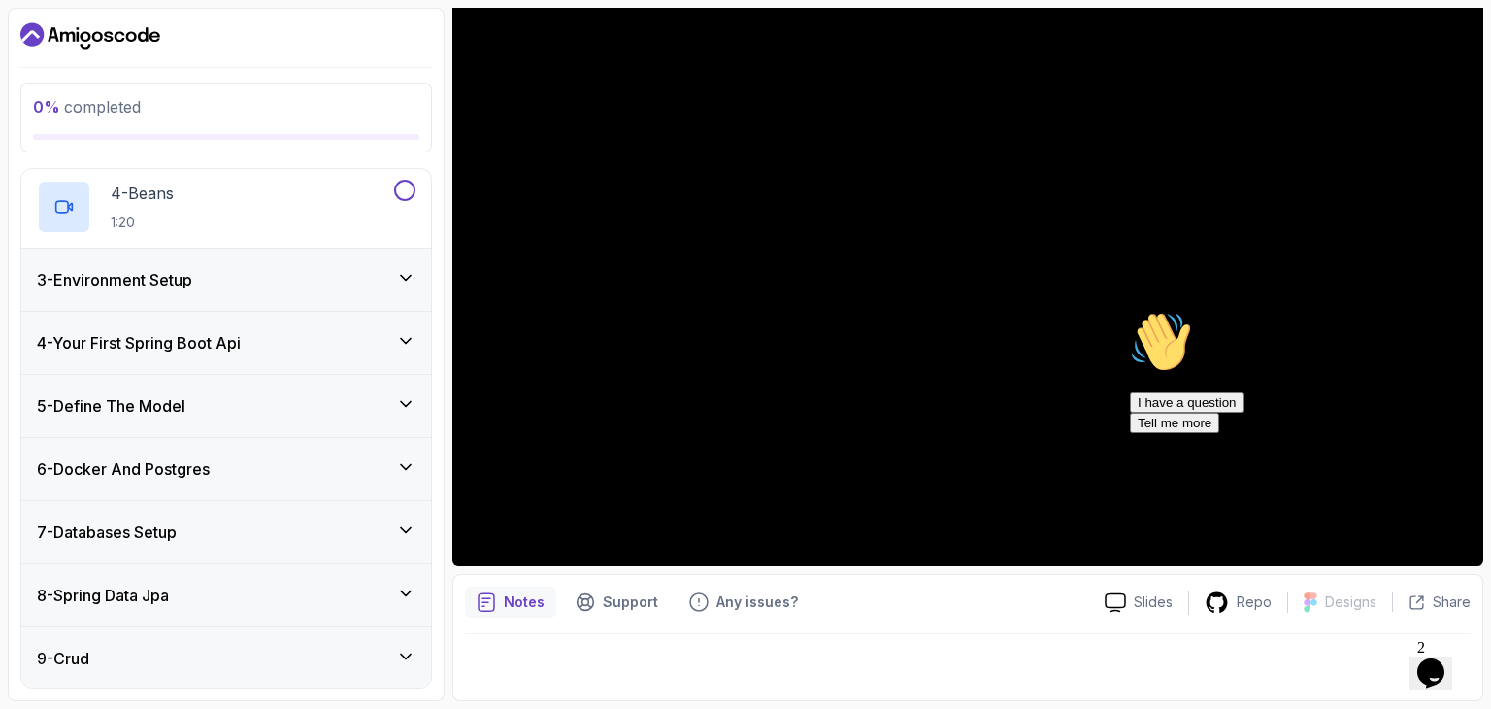
scroll to position [384, 0]
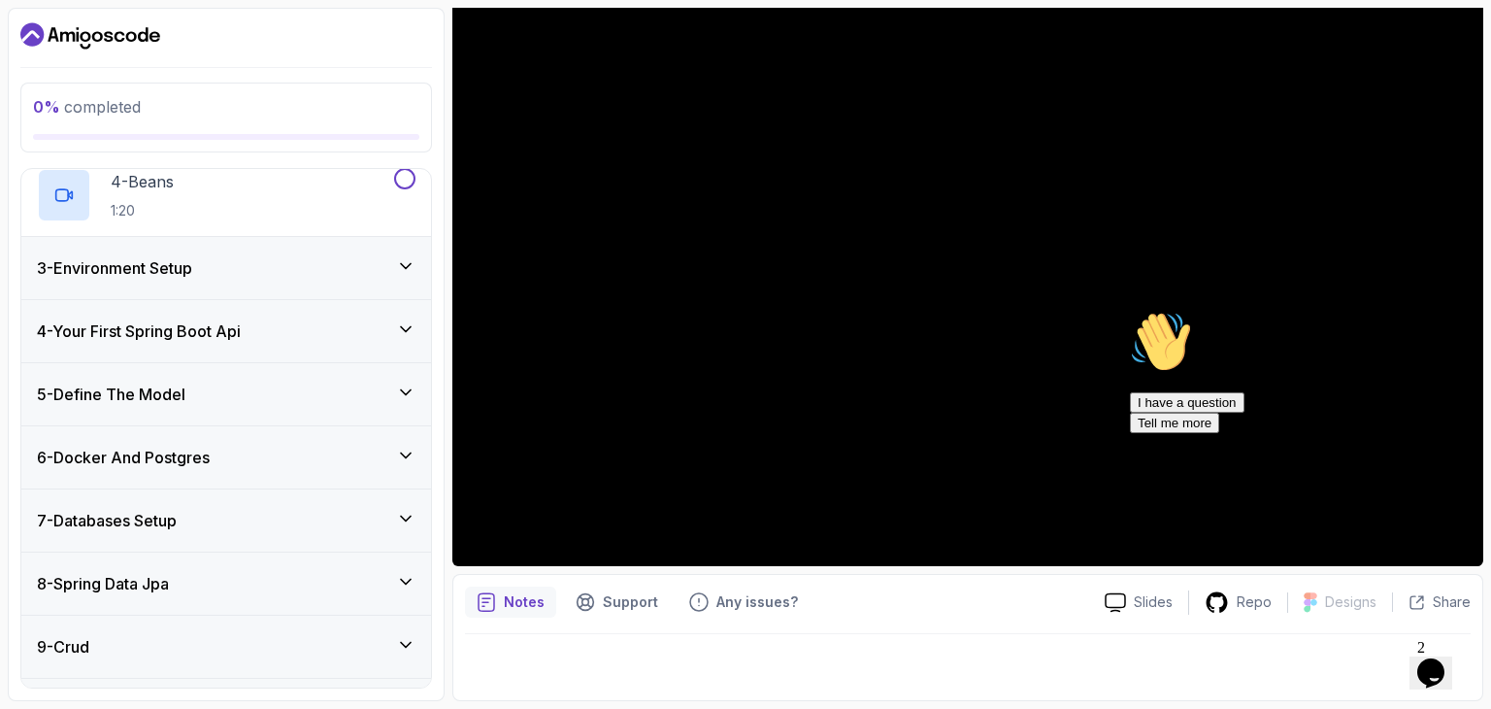
click at [410, 275] on div "3 - Environment Setup" at bounding box center [226, 267] width 379 height 23
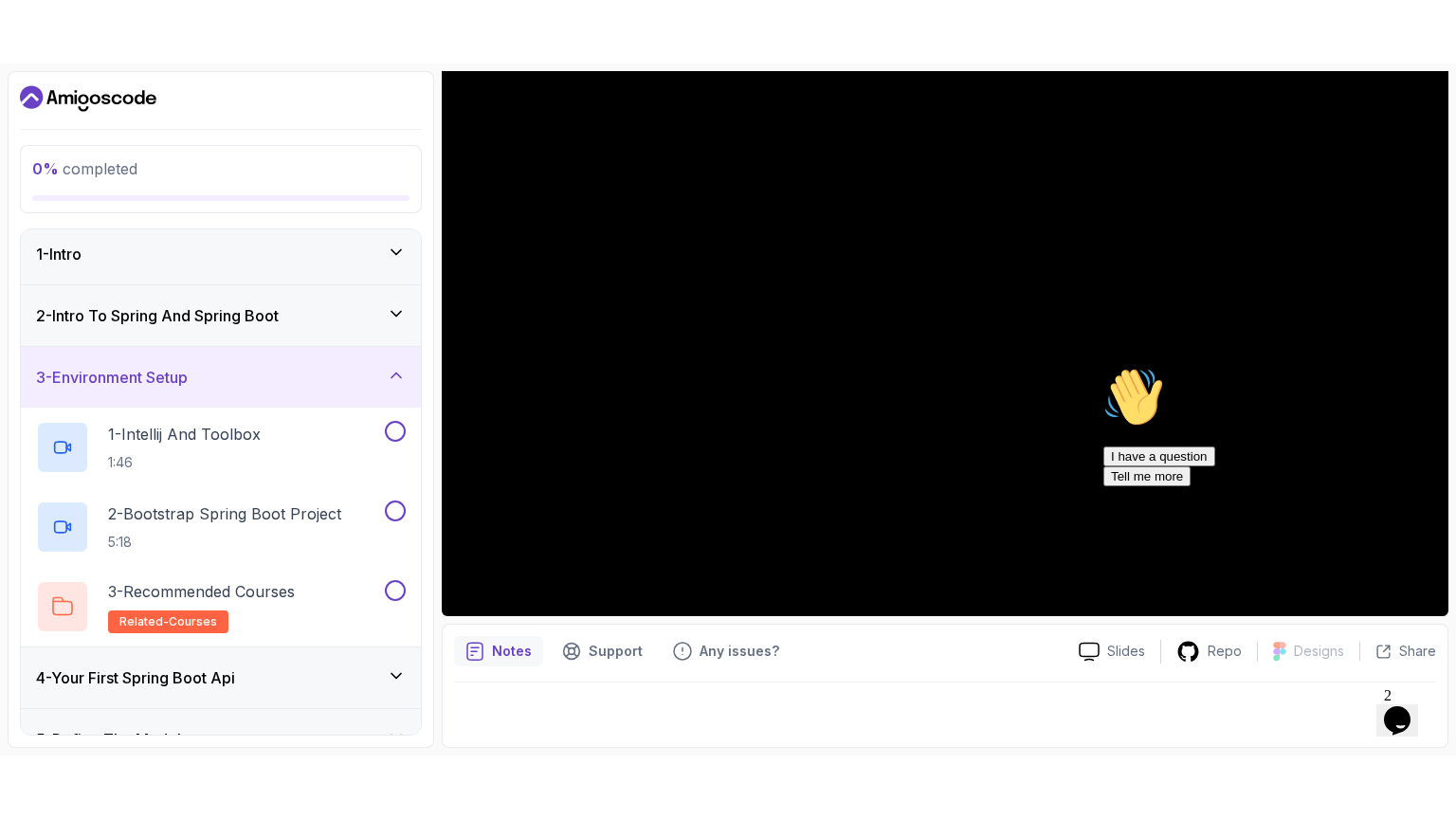
scroll to position [0, 0]
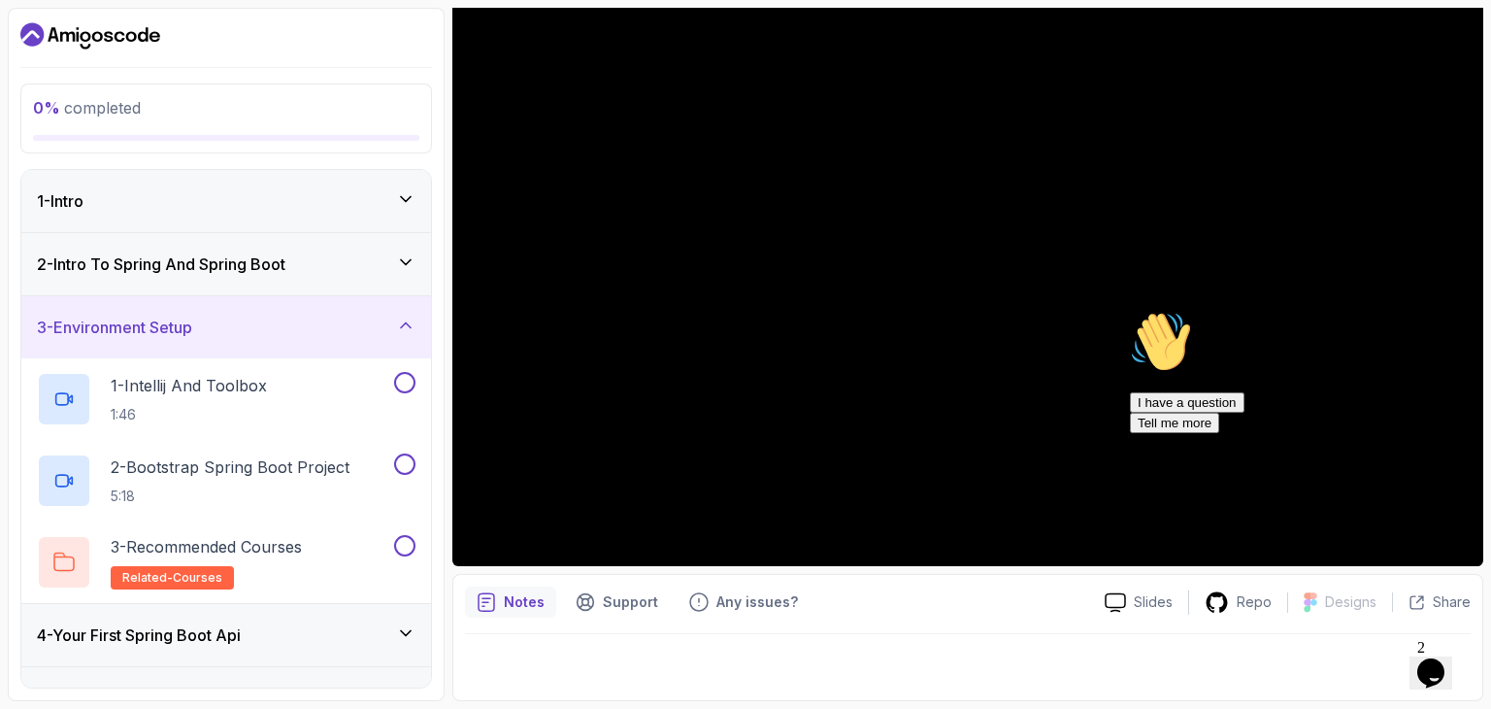
click at [310, 265] on div "2 - Intro To Spring And Spring Boot" at bounding box center [226, 263] width 379 height 23
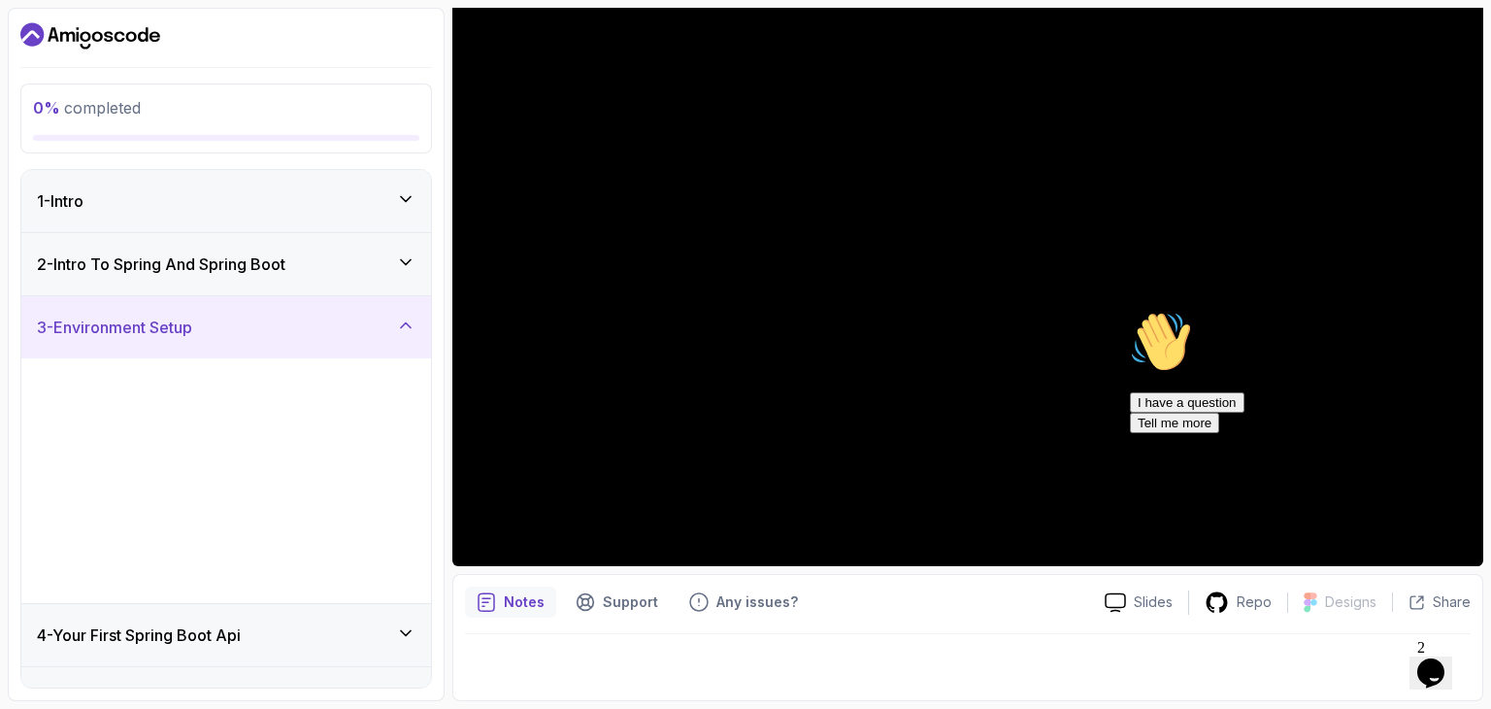
click at [310, 265] on div "2 - Intro To Spring And Spring Boot" at bounding box center [226, 263] width 379 height 23
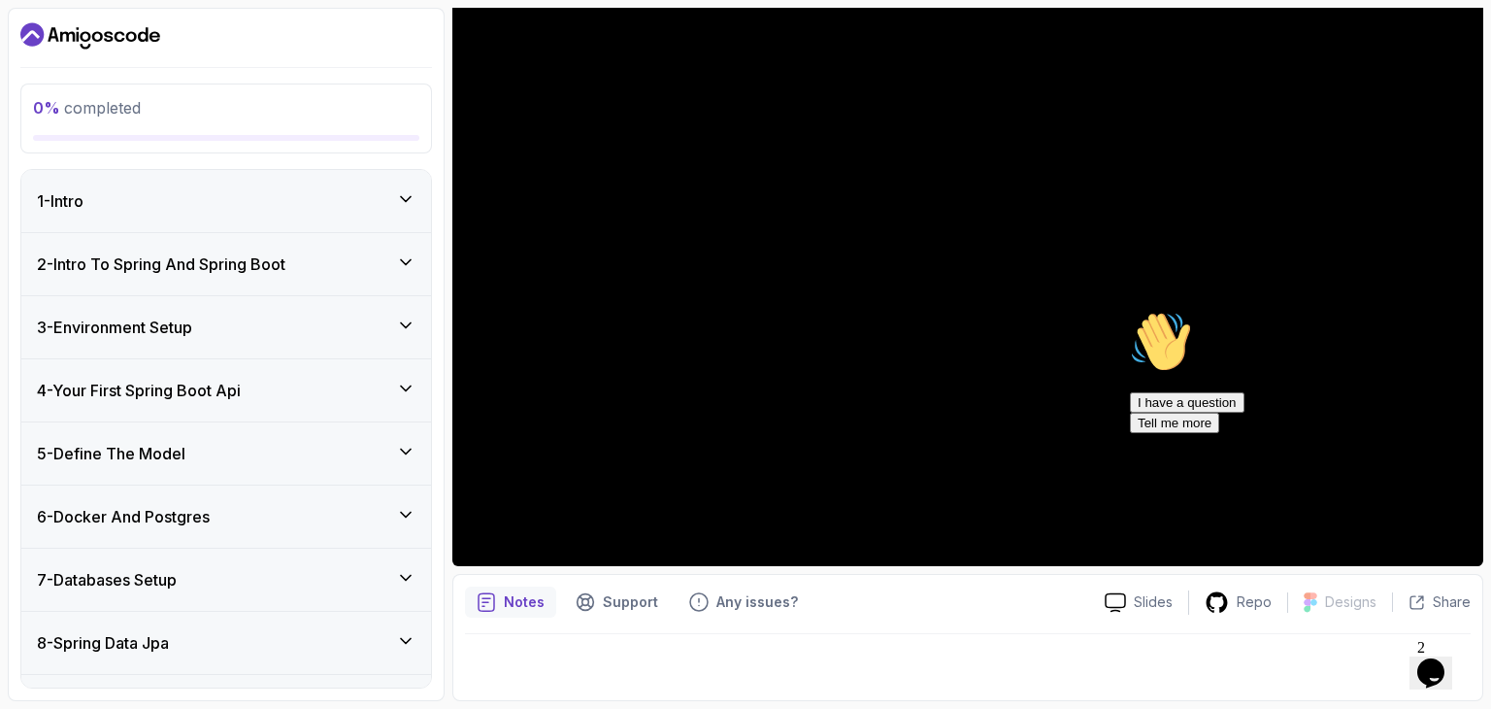
click at [310, 265] on div "2 - Intro To Spring And Spring Boot" at bounding box center [226, 263] width 379 height 23
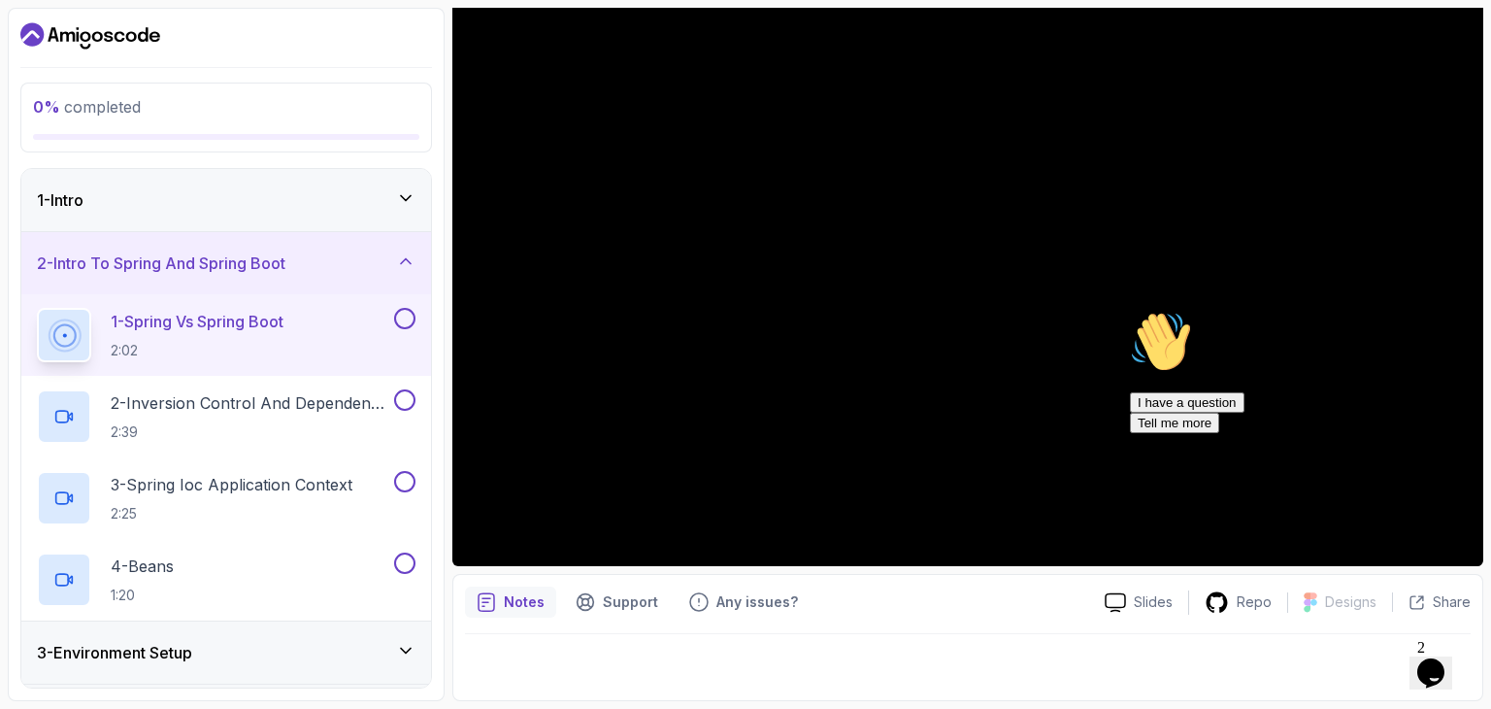
click at [950, 595] on div "Notes Support Any issues?" at bounding box center [777, 601] width 624 height 31
drag, startPoint x: 950, startPoint y: 595, endPoint x: 918, endPoint y: 733, distance: 141.5
click at [918, 708] on html "0 % completed 1 - Intro 2 - Intro To Spring And Spring Boot 1 - Spring Vs Sprin…" at bounding box center [745, 354] width 1491 height 709
click at [1130, 311] on icon "Chat attention grabber" at bounding box center [1130, 311] width 0 height 0
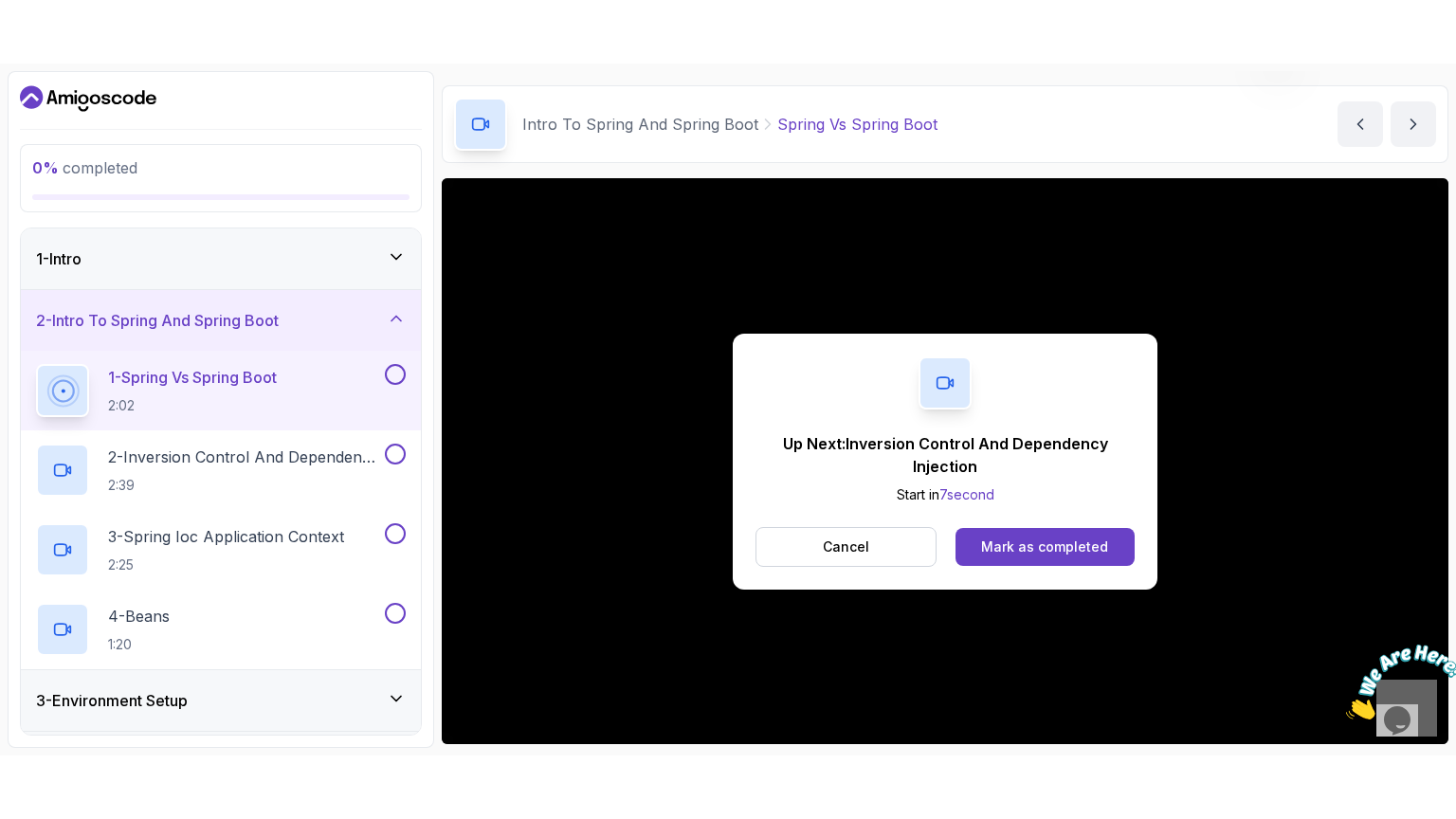
scroll to position [182, 0]
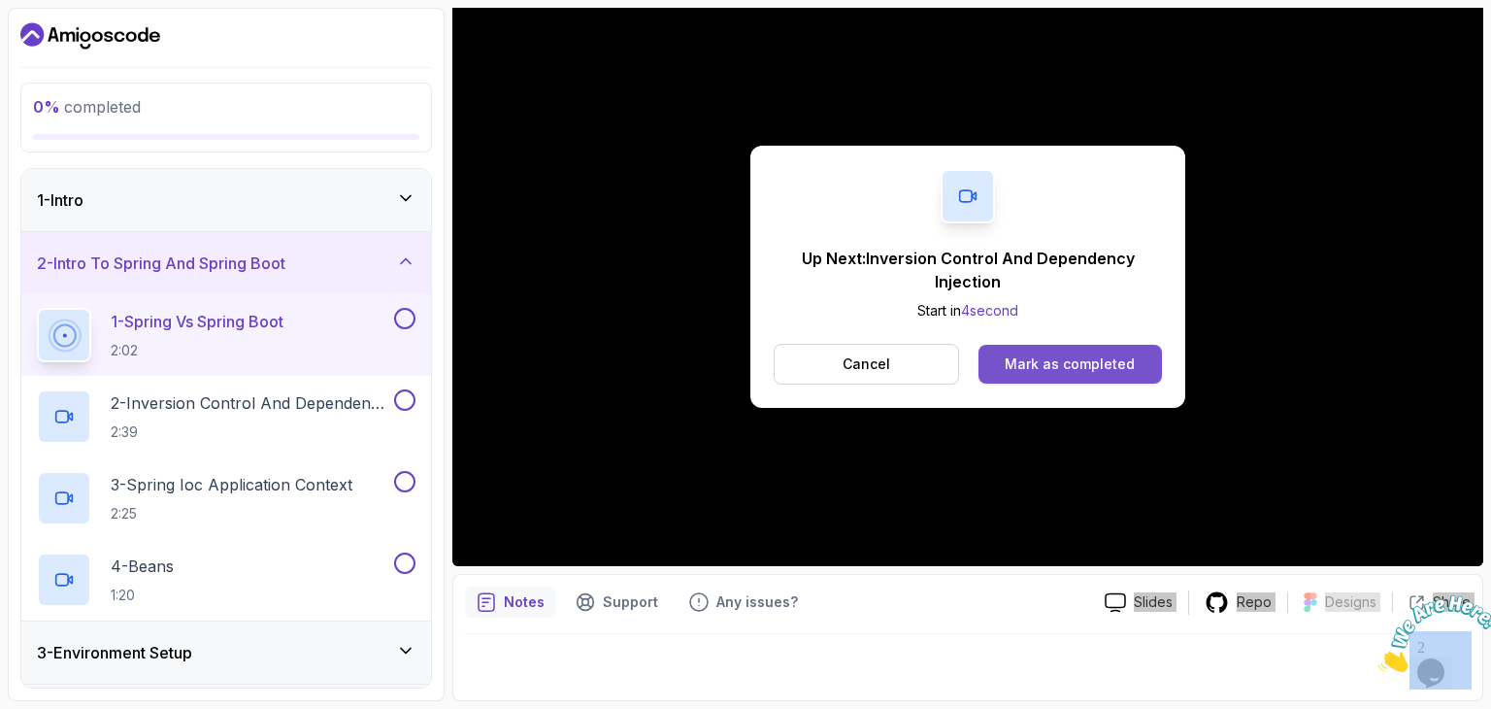
click at [1068, 367] on div "Mark as completed" at bounding box center [1070, 363] width 130 height 19
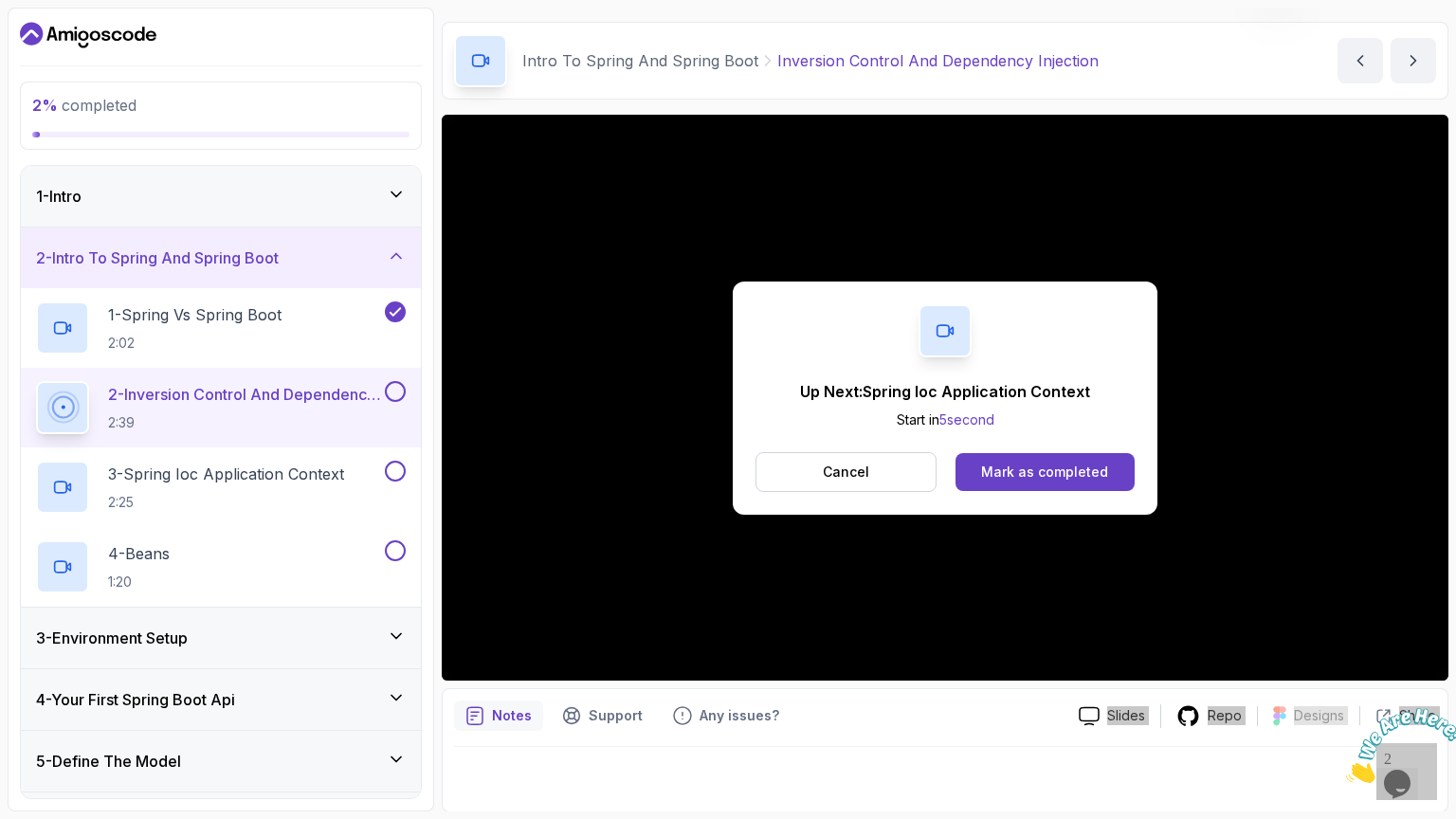
scroll to position [182, 0]
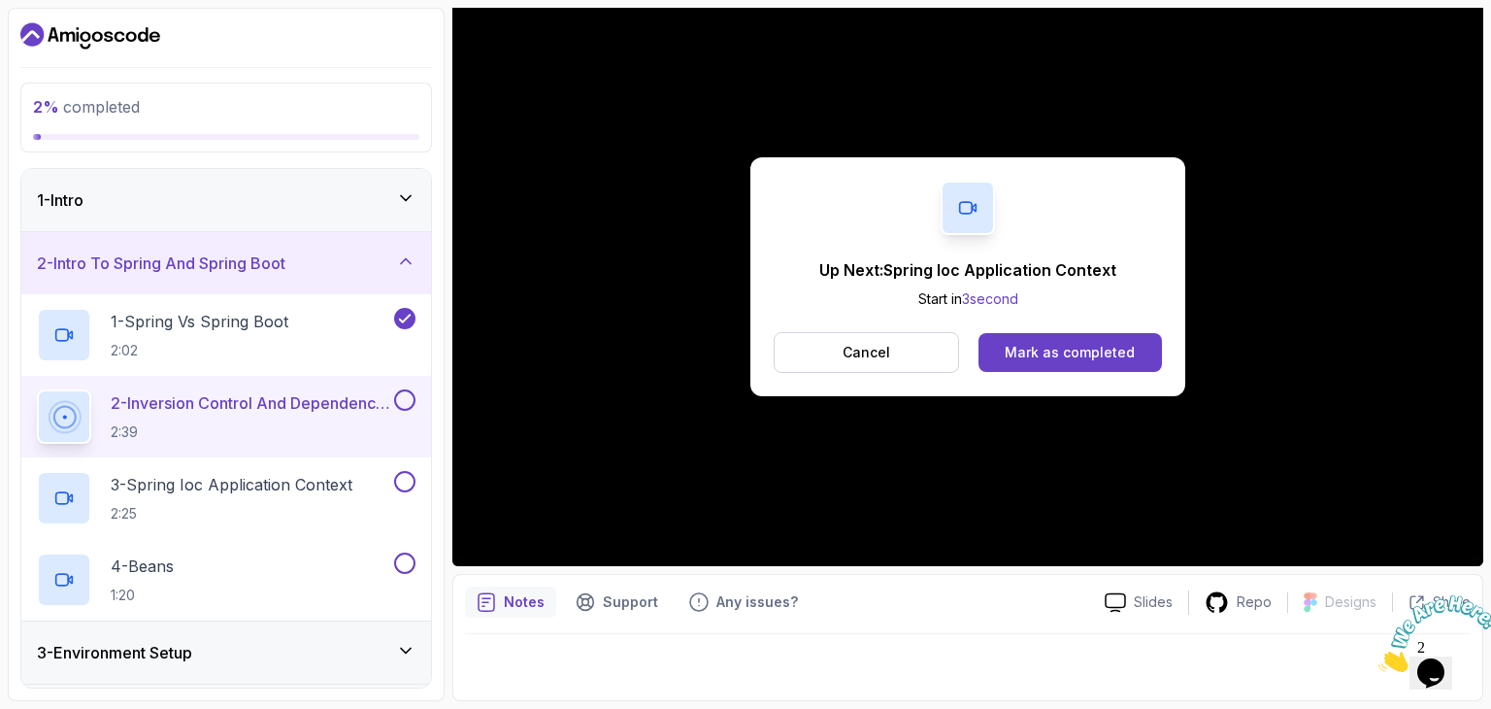
click at [1018, 323] on div "Up Next: Spring Ioc Application Context Start in 3 second Cancel Mark as comple…" at bounding box center [967, 276] width 435 height 239
click at [1024, 337] on button "Mark as completed" at bounding box center [1069, 352] width 183 height 39
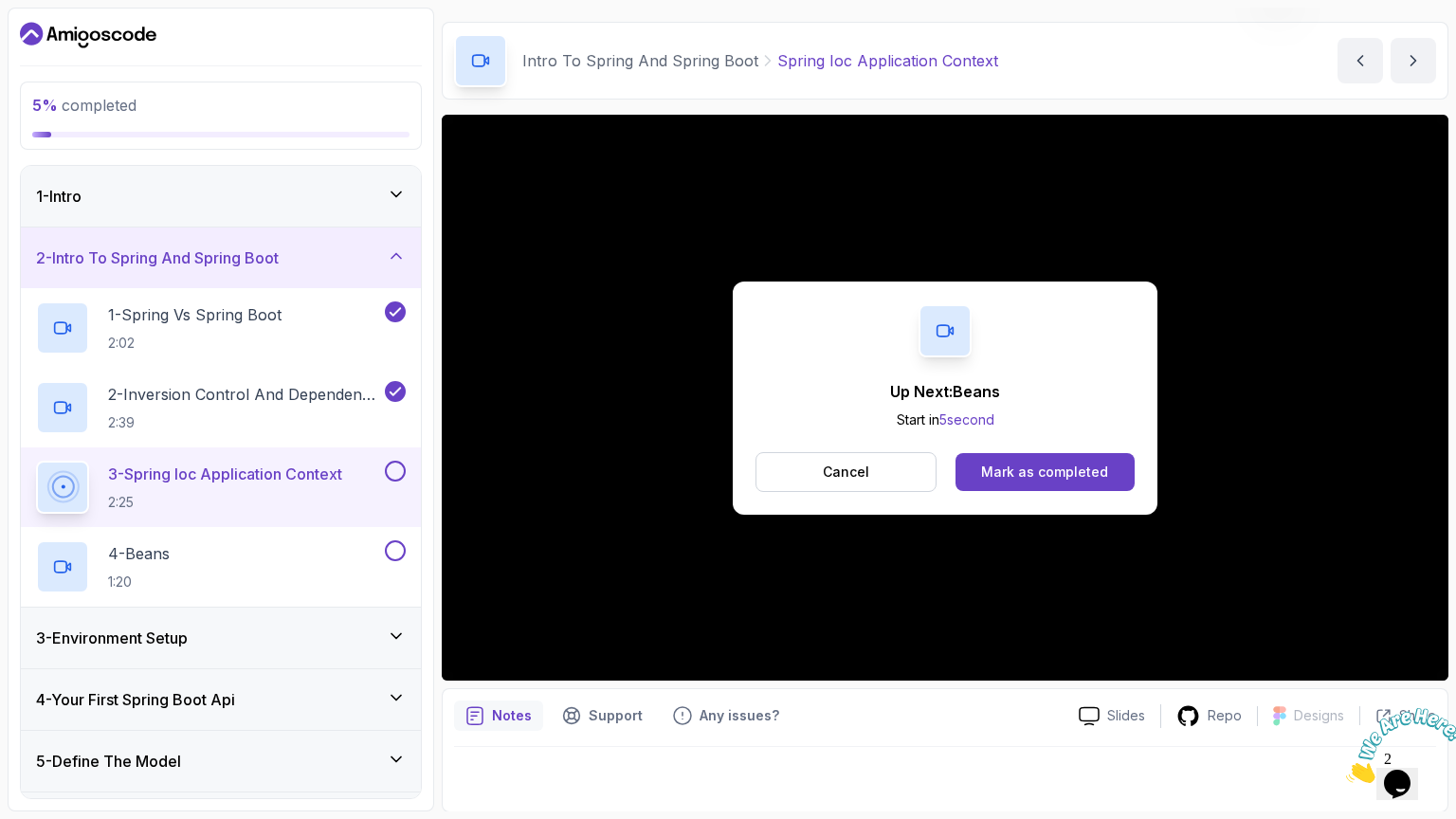
scroll to position [182, 0]
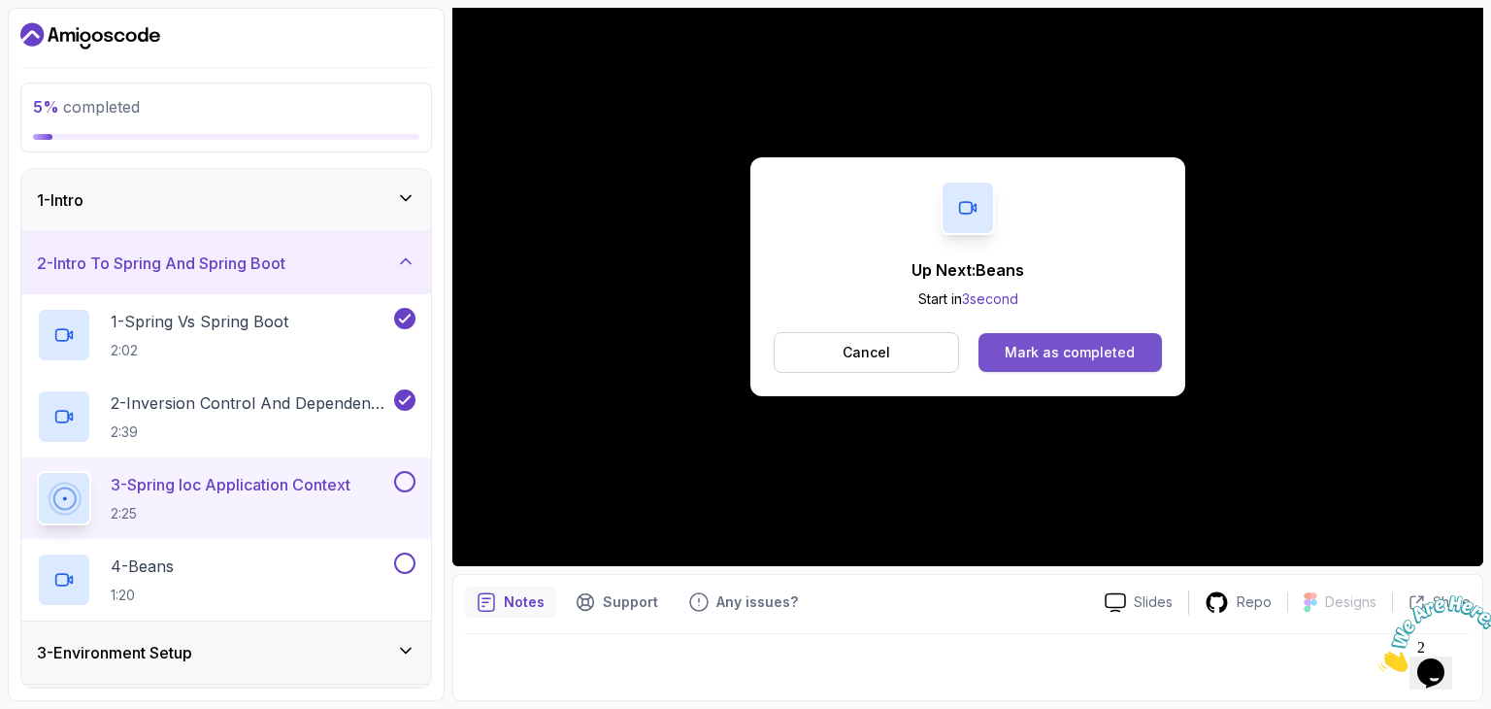
click at [1017, 359] on div "Mark as completed" at bounding box center [1070, 352] width 130 height 19
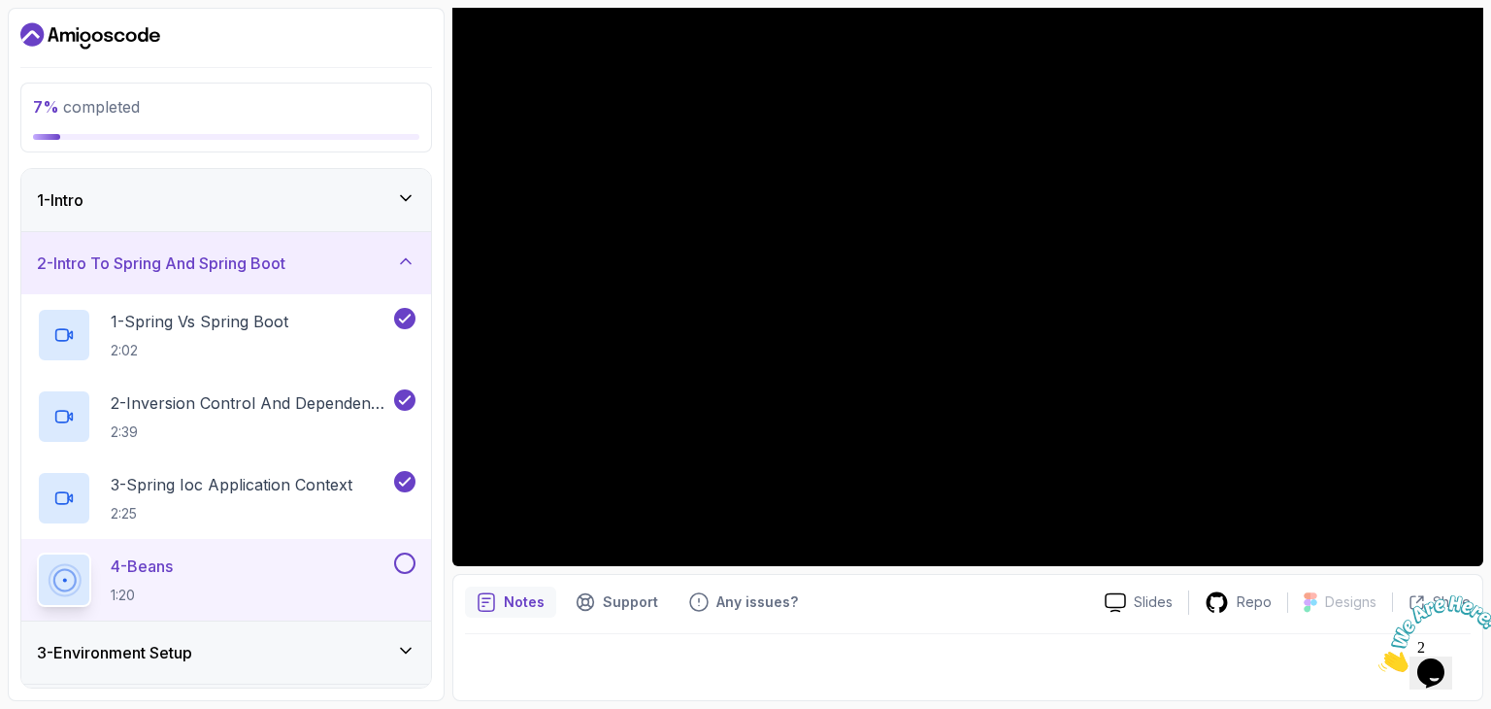
scroll to position [55, 0]
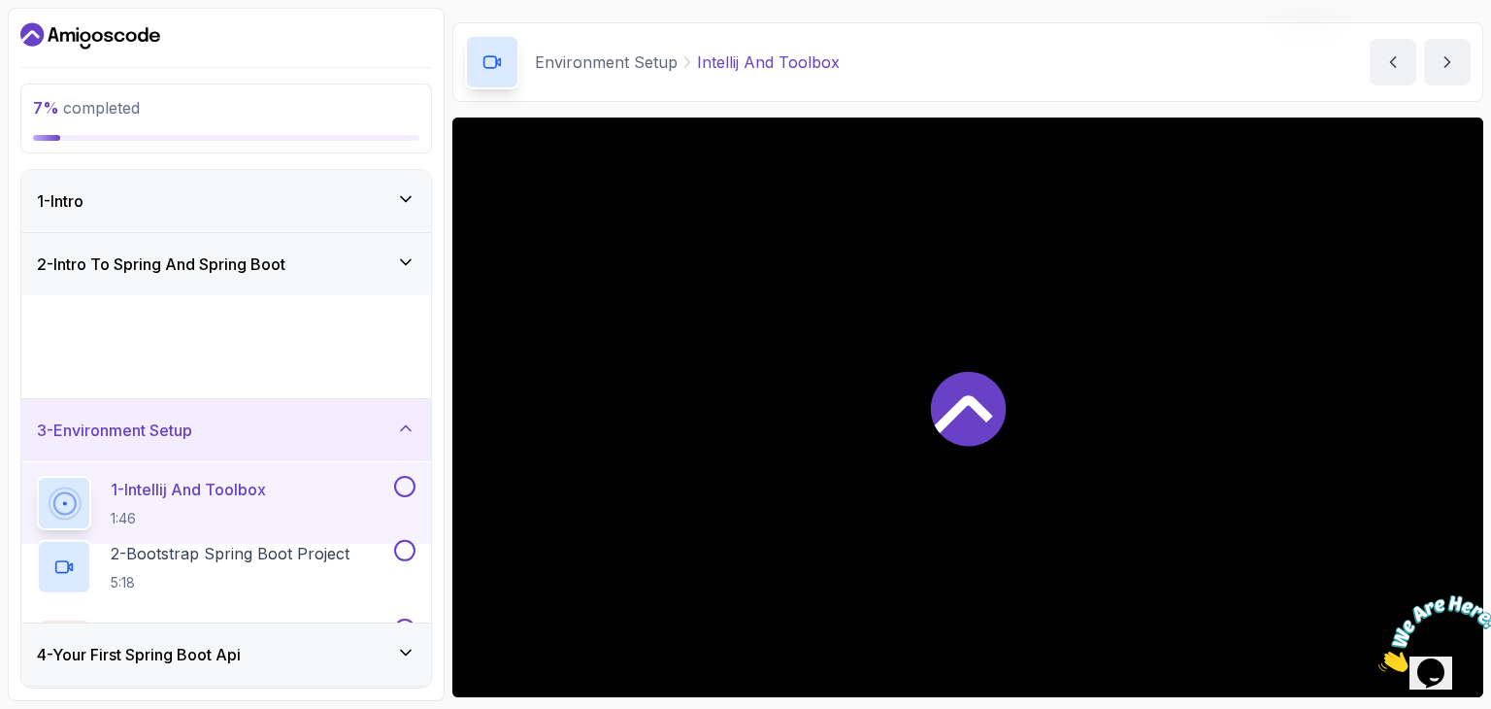
scroll to position [186, 0]
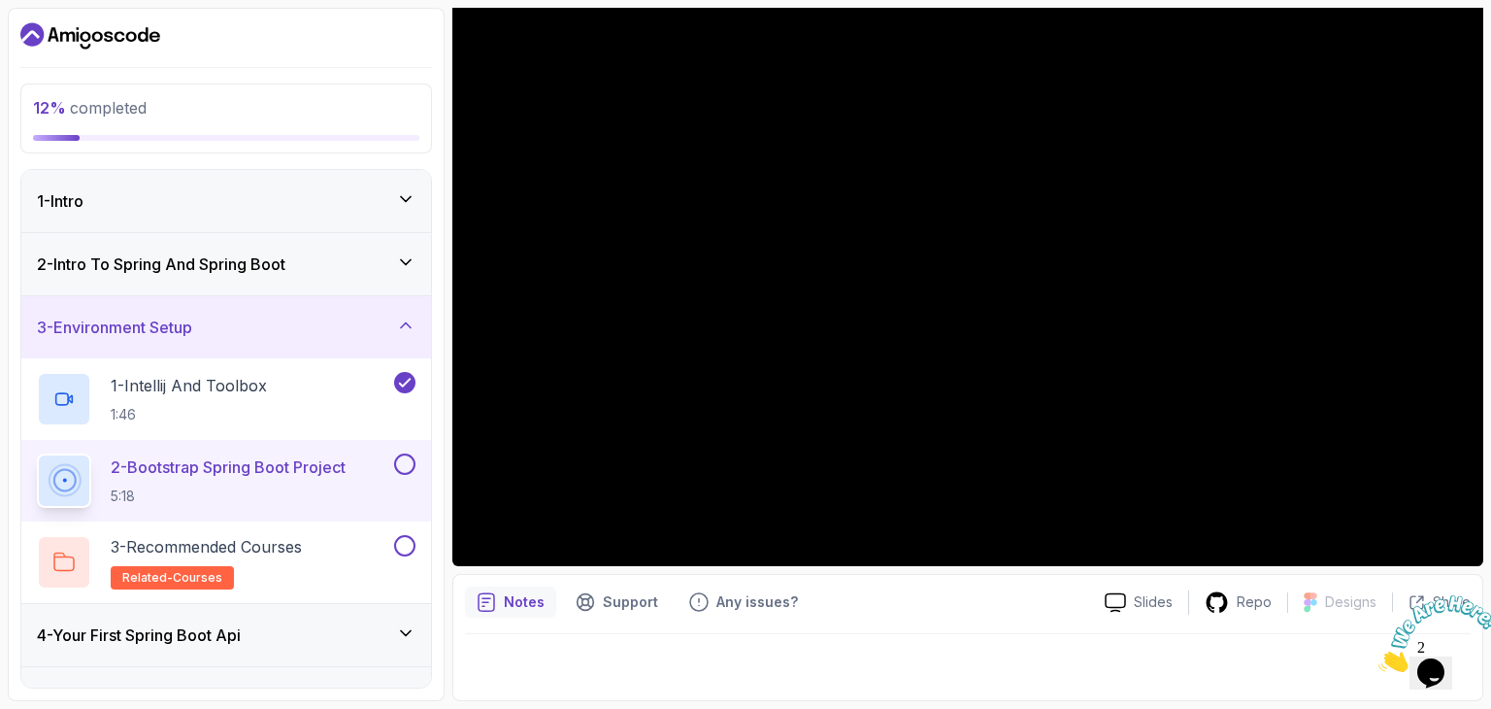
scroll to position [109, 0]
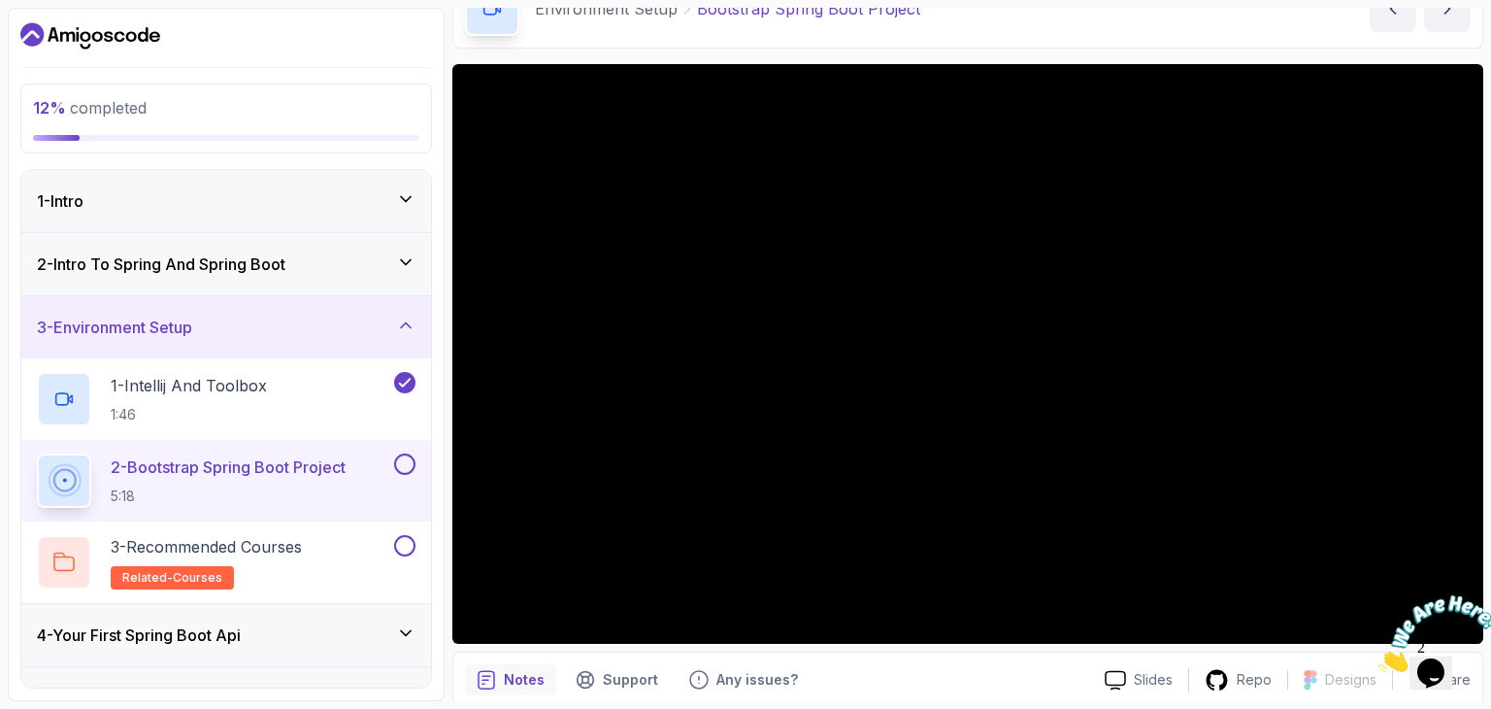
click at [1425, 672] on img at bounding box center [1438, 633] width 120 height 77
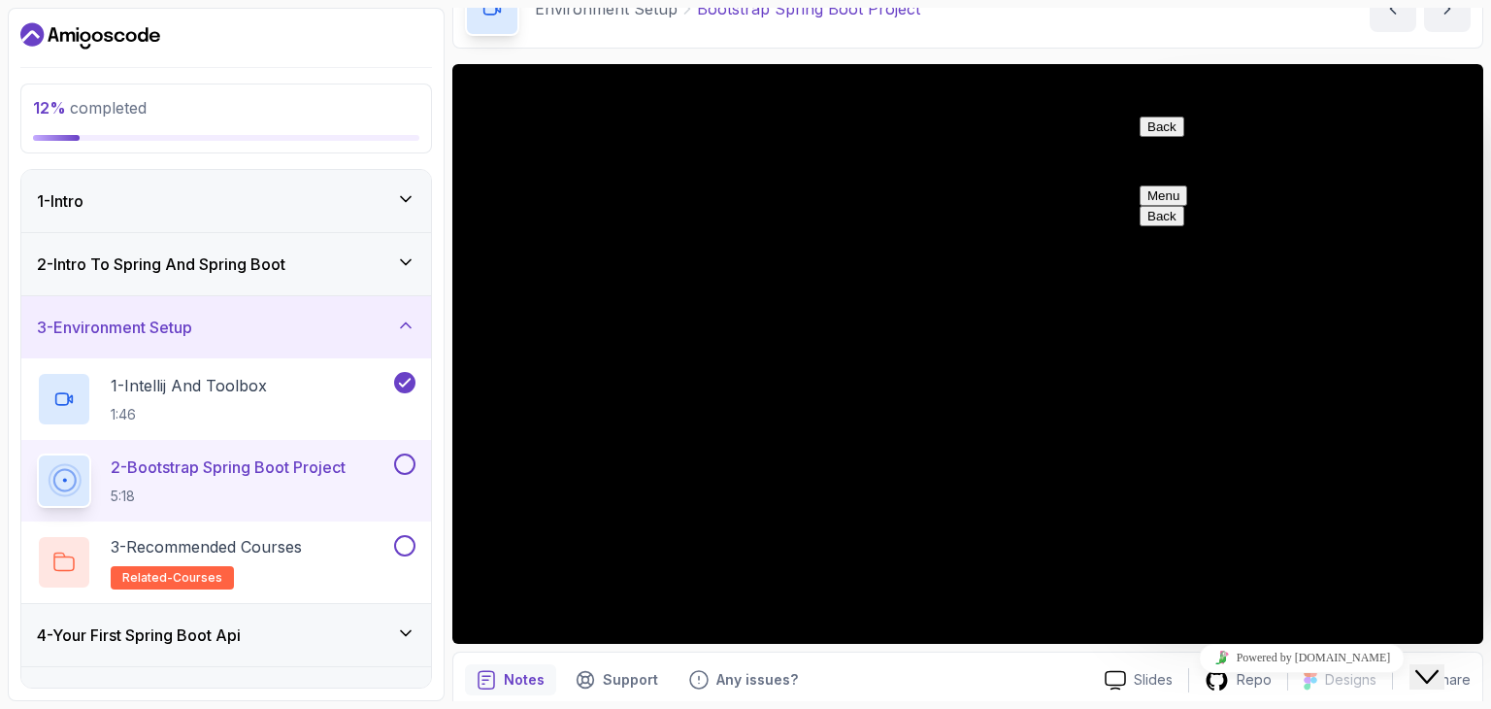
drag, startPoint x: 1464, startPoint y: 718, endPoint x: 1425, endPoint y: 675, distance: 58.4
click at [1425, 675] on button "Close Chat This icon closes the chat window." at bounding box center [1426, 676] width 35 height 25
